Goal: Information Seeking & Learning: Check status

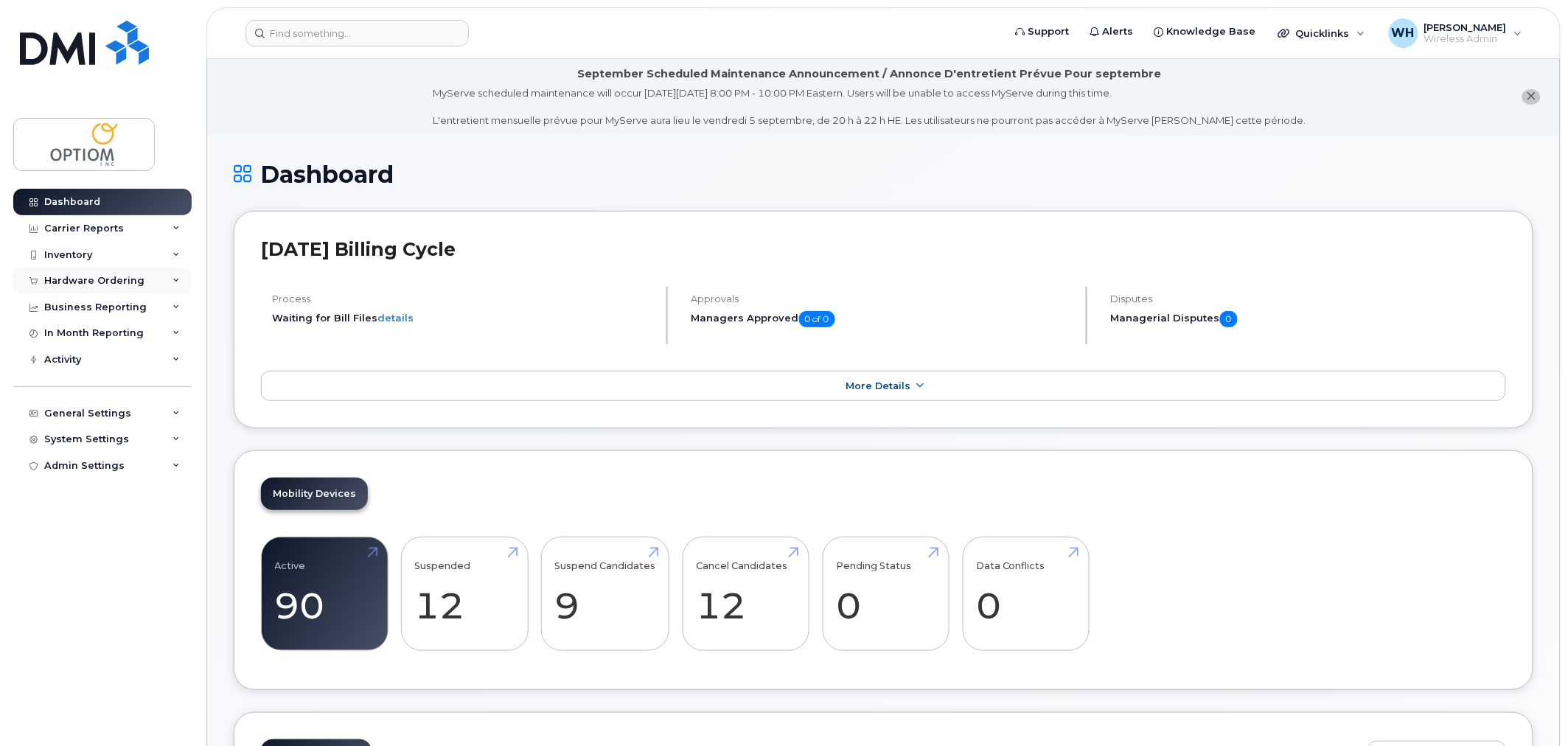
click at [118, 275] on div "Hardware Ordering" at bounding box center [95, 281] width 101 height 12
click at [95, 411] on div "Business Reporting" at bounding box center [102, 420] width 178 height 26
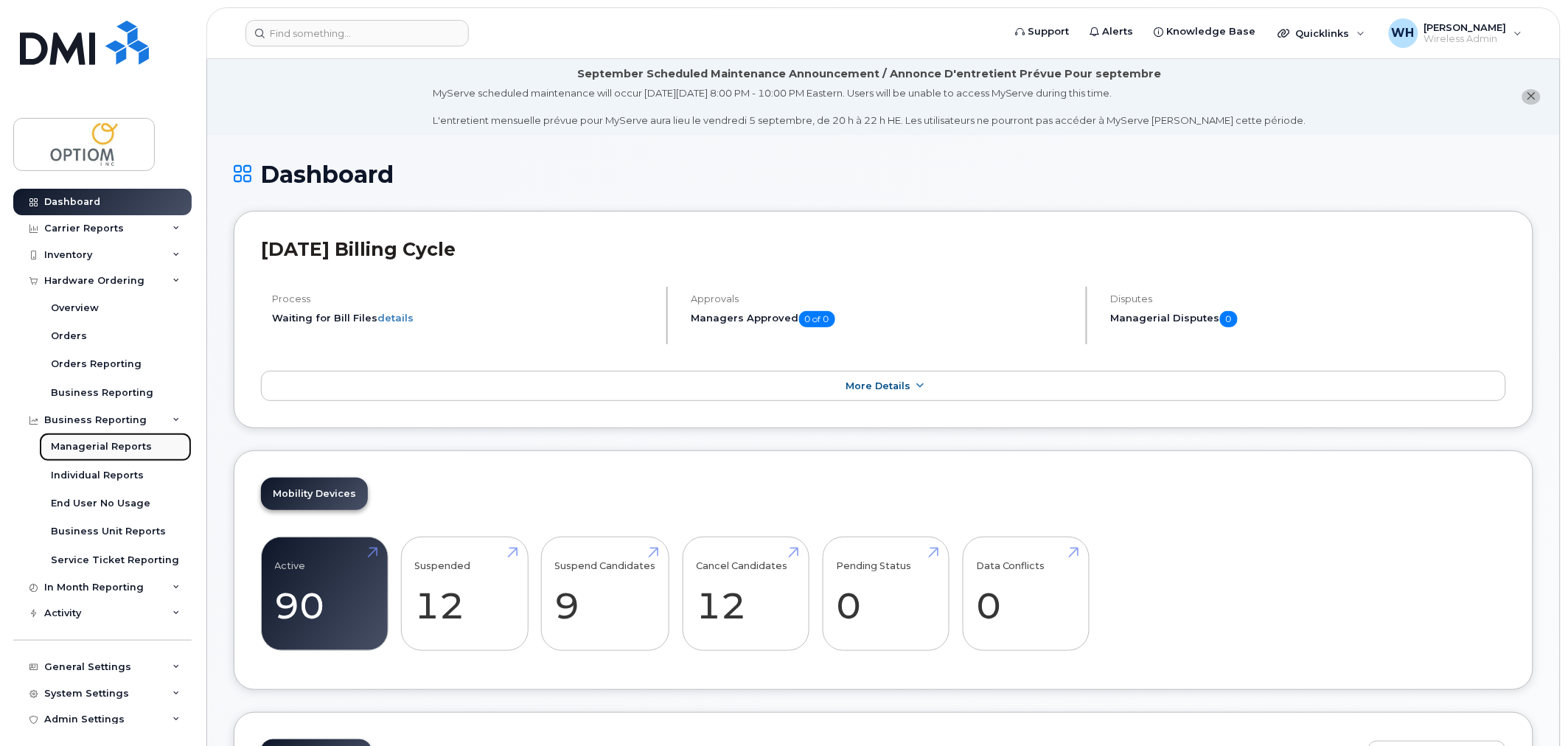
click at [96, 448] on div "Managerial Reports" at bounding box center [101, 447] width 101 height 14
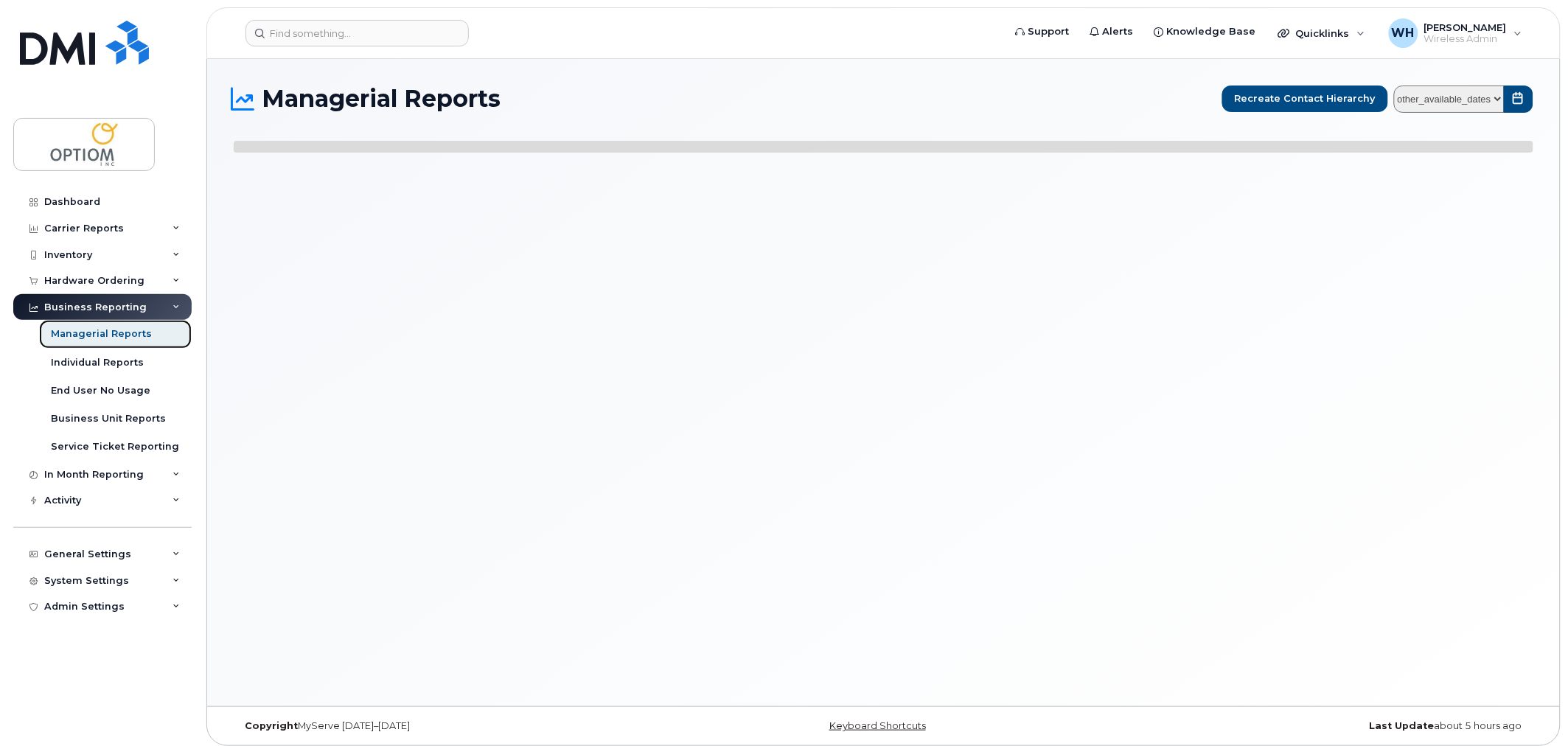
select select
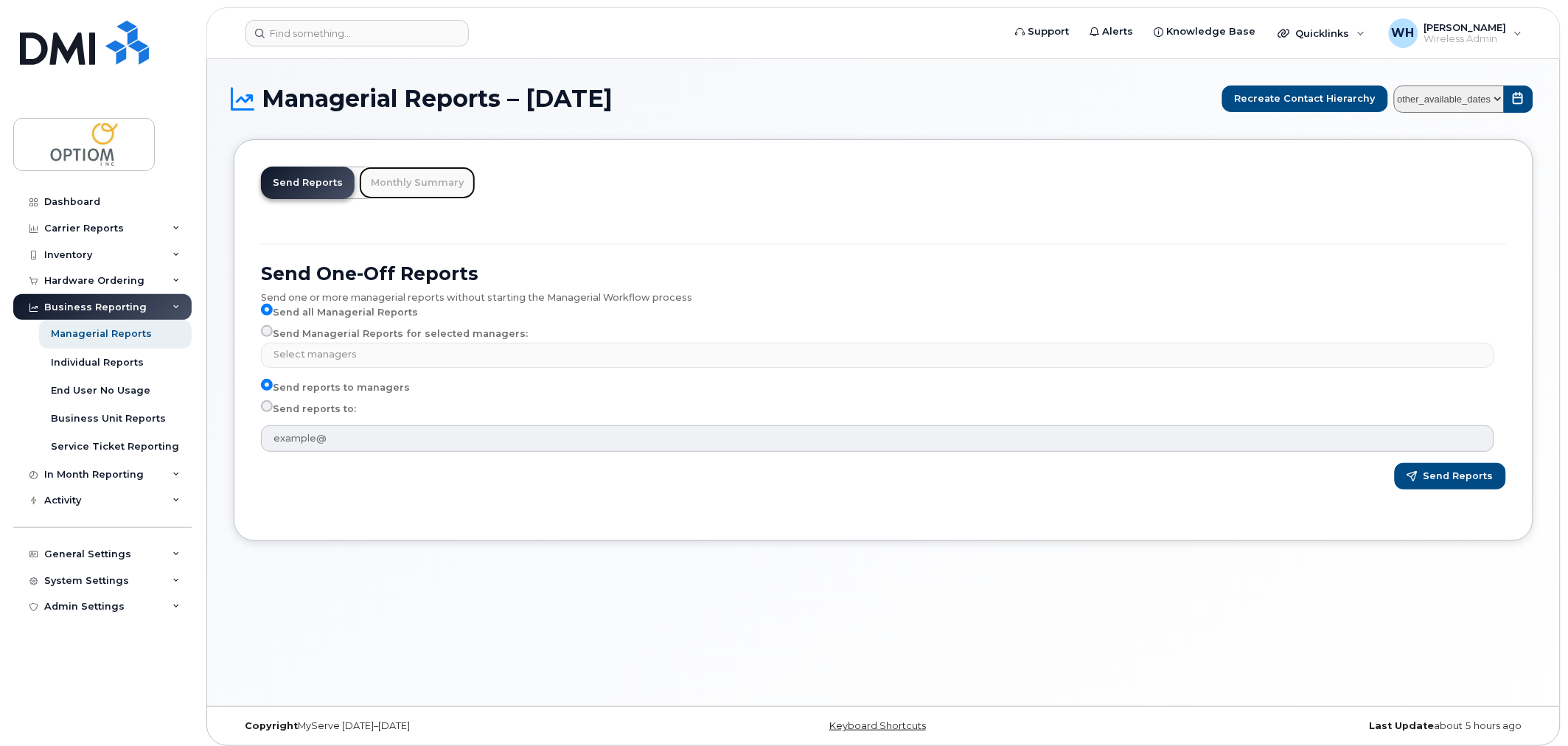
click at [441, 181] on link "Monthly Summary" at bounding box center [417, 183] width 117 height 32
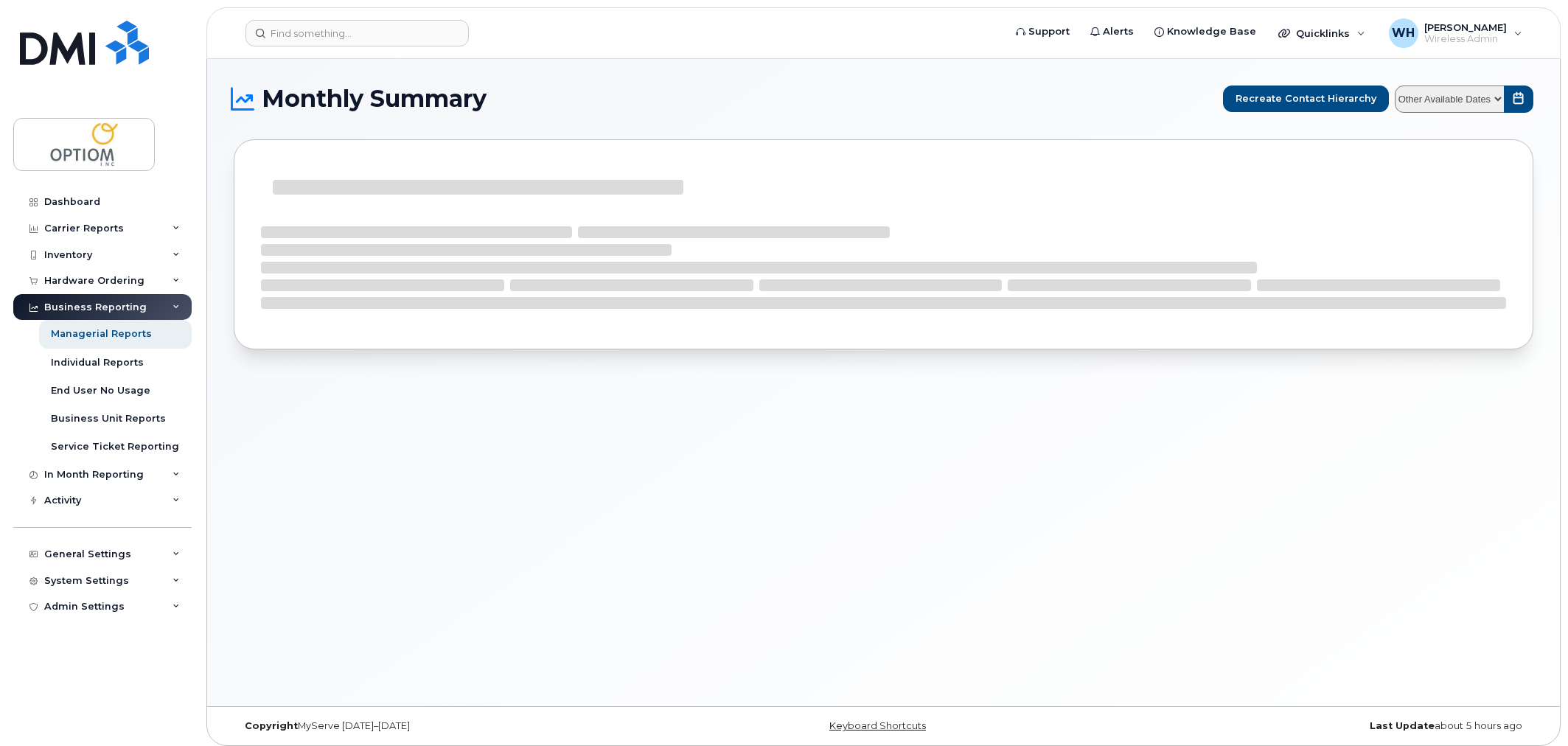
select select
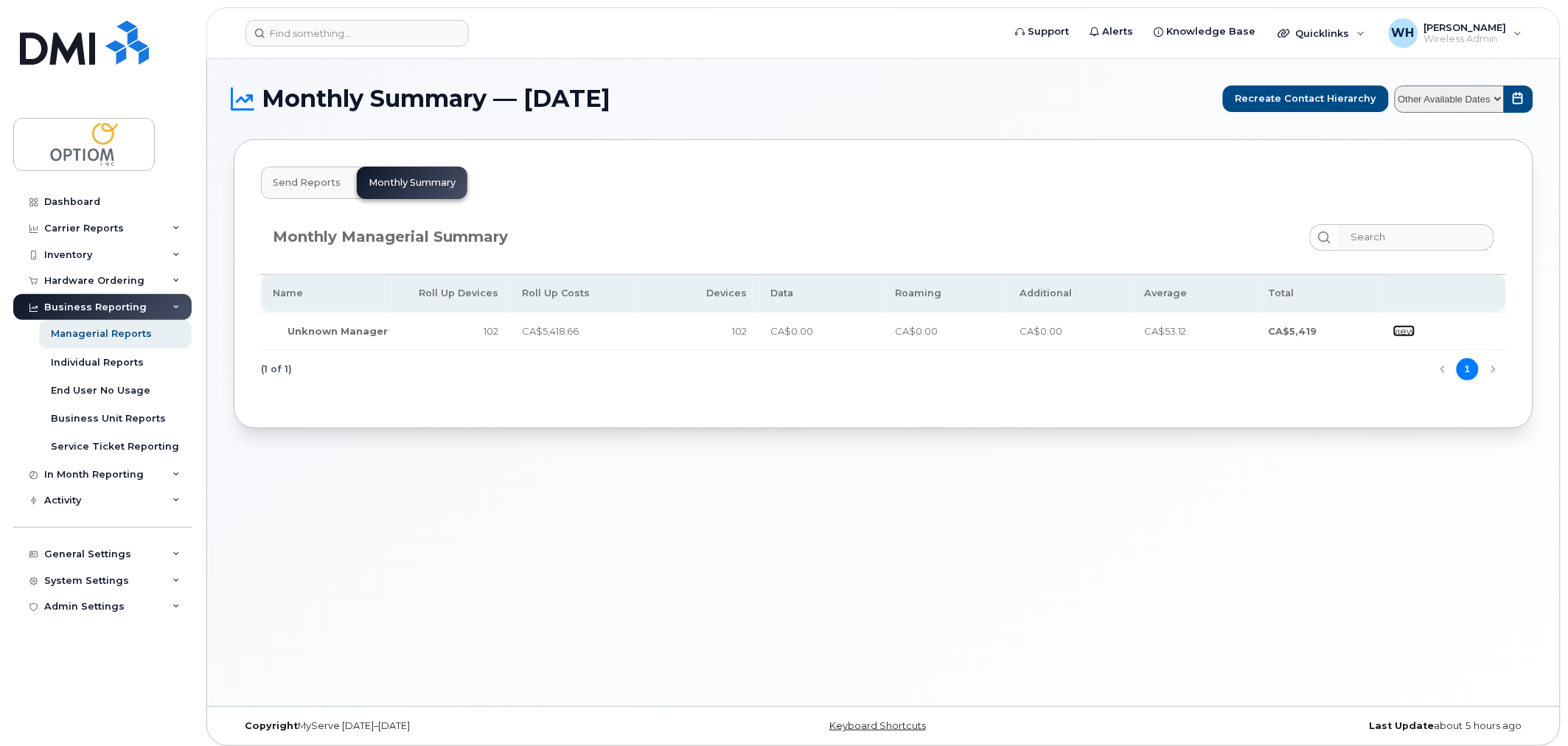
click at [1405, 332] on link "view" at bounding box center [1404, 331] width 22 height 12
